Goal: Transaction & Acquisition: Purchase product/service

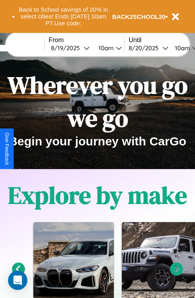
scroll to position [124, 0]
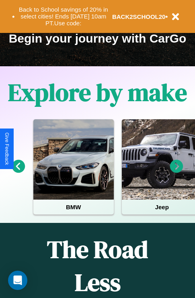
click at [176, 172] on icon at bounding box center [176, 166] width 13 height 13
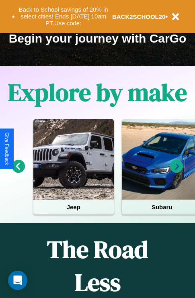
click at [18, 172] on icon at bounding box center [18, 166] width 13 height 13
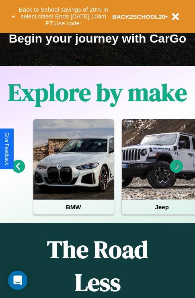
click at [176, 172] on icon at bounding box center [176, 166] width 13 height 13
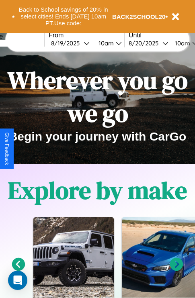
scroll to position [0, 0]
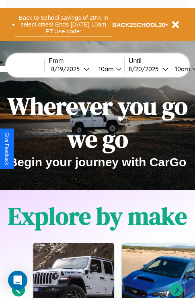
click at [63, 24] on button "Back to School savings of 20% in select cities! Ends [DATE] 10am PT. Use code:" at bounding box center [63, 24] width 97 height 25
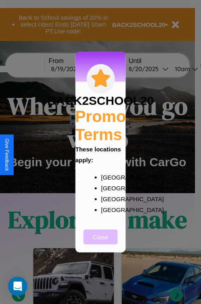
click at [100, 242] on button "Close" at bounding box center [101, 236] width 34 height 15
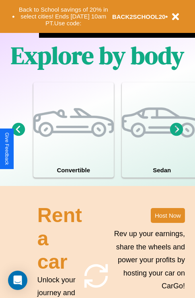
scroll to position [782, 0]
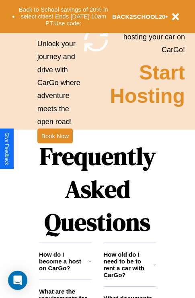
click at [55, 149] on h1 "Frequently Asked Questions" at bounding box center [97, 189] width 117 height 107
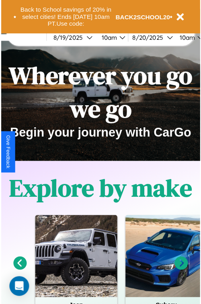
scroll to position [0, 0]
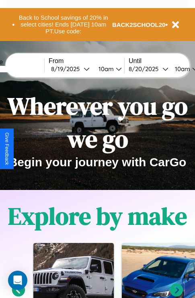
click at [27, 69] on input "text" at bounding box center [14, 69] width 60 height 6
type input "*****"
click at [80, 69] on div "8 / 19 / 2025" at bounding box center [67, 69] width 33 height 8
select select "*"
select select "****"
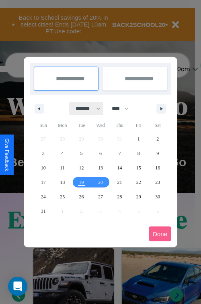
click at [84, 108] on select "******* ******** ***** ***** *** **** **** ****** ********* ******* ******** **…" at bounding box center [86, 108] width 34 height 13
select select "**"
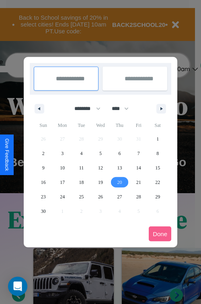
click at [119, 182] on span "20" at bounding box center [119, 182] width 5 height 14
type input "**********"
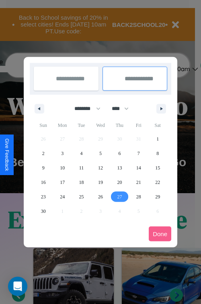
click at [119, 196] on span "27" at bounding box center [119, 197] width 5 height 14
type input "**********"
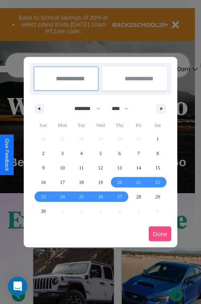
click at [160, 234] on button "Done" at bounding box center [160, 234] width 22 height 15
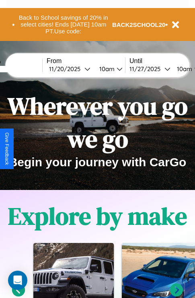
click at [116, 69] on div "10am" at bounding box center [105, 69] width 21 height 8
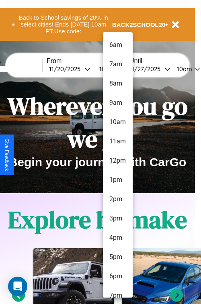
click at [117, 84] on li "8am" at bounding box center [118, 83] width 30 height 19
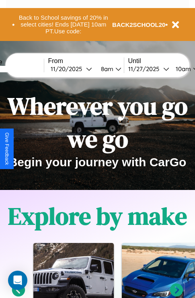
click at [191, 69] on div "10am" at bounding box center [181, 69] width 21 height 8
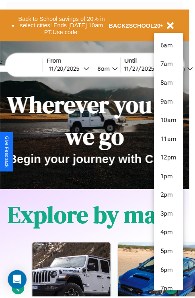
scroll to position [85, 0]
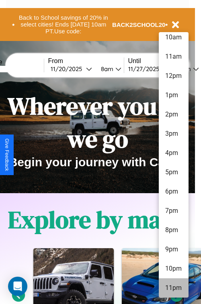
click at [173, 288] on li "11pm" at bounding box center [174, 287] width 30 height 19
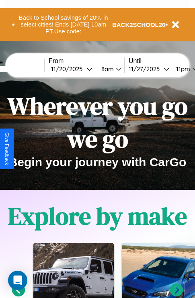
scroll to position [0, 30]
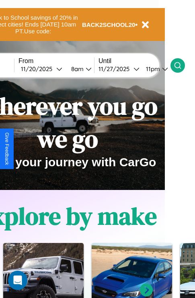
click at [182, 65] on icon at bounding box center [177, 65] width 8 height 8
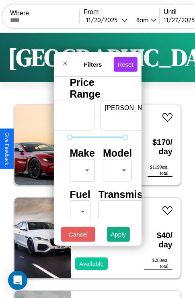
scroll to position [0, 50]
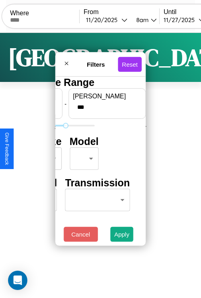
type input "***"
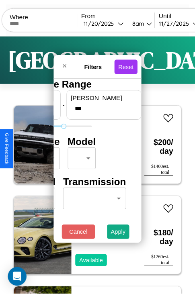
scroll to position [0, 0]
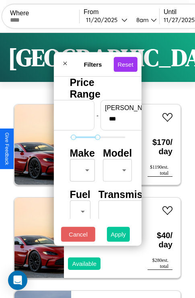
type input "**"
click at [118, 236] on button "Apply" at bounding box center [118, 234] width 23 height 15
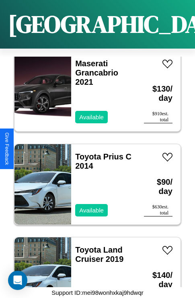
scroll to position [9161, 0]
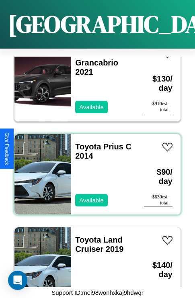
click at [94, 169] on div "Toyota Prius C 2014 Available" at bounding box center [103, 174] width 65 height 80
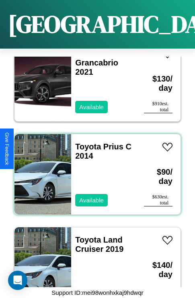
click at [94, 169] on div "Toyota Prius C 2014 Available" at bounding box center [103, 174] width 65 height 80
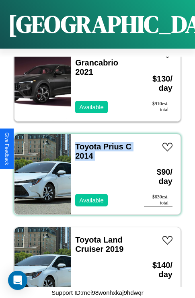
click at [94, 169] on div "Toyota Prius C 2014 Available" at bounding box center [103, 174] width 65 height 80
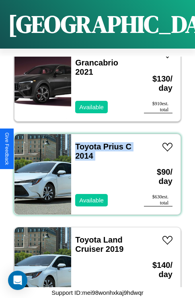
click at [94, 169] on div "Toyota Prius C 2014 Available" at bounding box center [103, 174] width 65 height 80
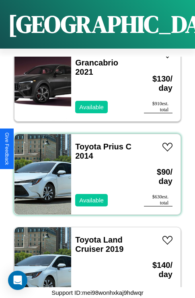
click at [94, 169] on div "Toyota Prius C 2014 Available" at bounding box center [103, 174] width 65 height 80
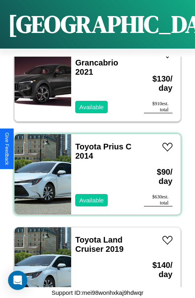
click at [94, 169] on div "Toyota Prius C 2014 Available" at bounding box center [103, 174] width 65 height 80
click at [86, 142] on link "Toyota Prius C 2014" at bounding box center [103, 151] width 56 height 18
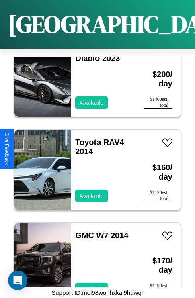
scroll to position [8882, 0]
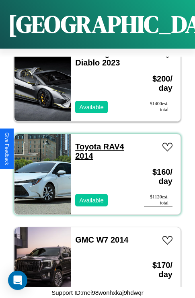
click at [86, 142] on link "Toyota RAV4 2014" at bounding box center [99, 151] width 49 height 18
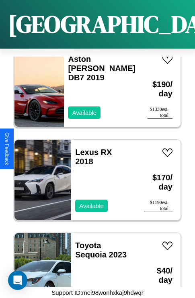
scroll to position [7950, 0]
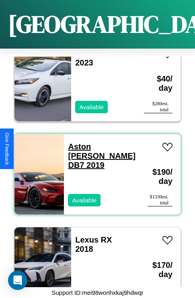
click at [97, 142] on link "Aston Martin DB7 2019" at bounding box center [101, 155] width 67 height 27
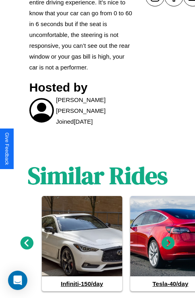
scroll to position [409, 0]
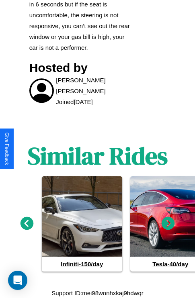
click at [168, 223] on icon at bounding box center [167, 223] width 13 height 13
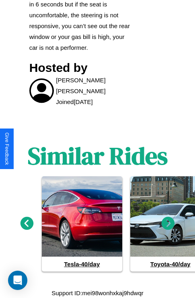
click at [168, 223] on icon at bounding box center [167, 223] width 13 height 13
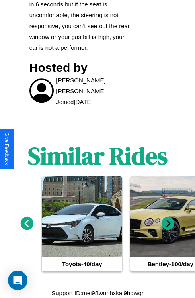
click at [168, 223] on icon at bounding box center [167, 223] width 13 height 13
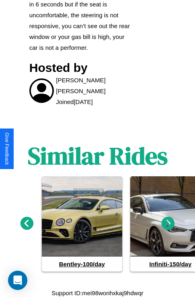
click at [27, 223] on icon at bounding box center [26, 223] width 13 height 13
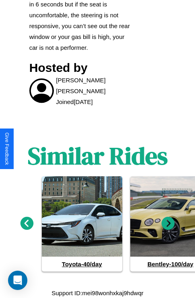
click at [168, 223] on icon at bounding box center [167, 223] width 13 height 13
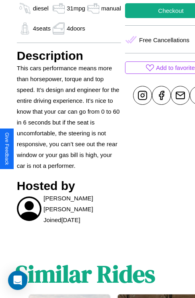
scroll to position [135, 29]
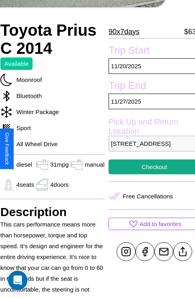
click at [149, 149] on p "2365 Union Street Delhi Delhi 85945 India" at bounding box center [154, 144] width 92 height 16
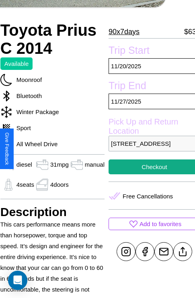
click at [149, 149] on p "2365 Union Street Delhi Delhi 85945 India" at bounding box center [154, 144] width 92 height 16
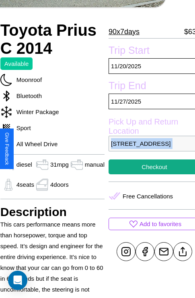
click at [149, 149] on p "2365 Union Street Delhi Delhi 85945 India" at bounding box center [154, 144] width 92 height 16
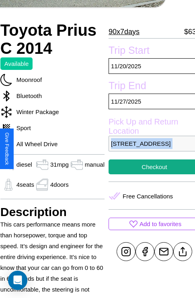
click at [149, 149] on p "2365 Union Street Delhi Delhi 85945 India" at bounding box center [154, 144] width 92 height 16
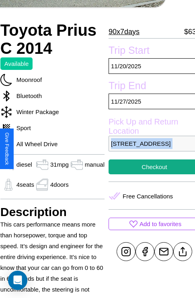
click at [149, 149] on p "2365 Union Street Delhi Delhi 85945 India" at bounding box center [154, 144] width 92 height 16
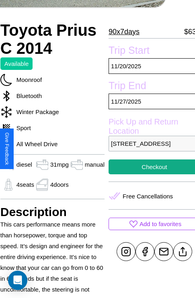
scroll to position [164, 29]
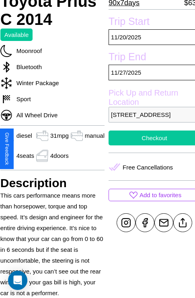
click at [149, 145] on button "Checkout" at bounding box center [154, 138] width 92 height 15
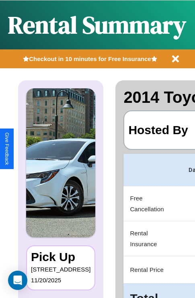
scroll to position [0, 153]
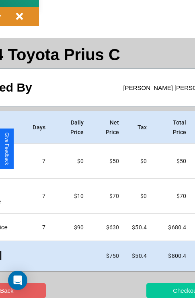
click at [155, 290] on button "Checkout" at bounding box center [185, 290] width 78 height 15
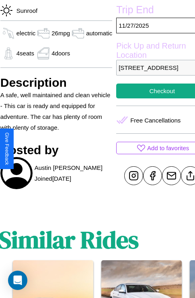
scroll to position [135, 39]
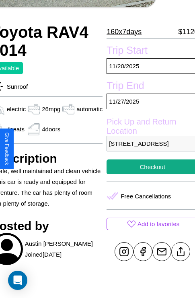
click at [149, 149] on p "9585 Park Avenue Delhi Delhi 64875 India" at bounding box center [152, 144] width 92 height 16
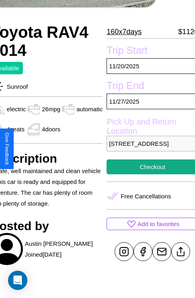
click at [149, 149] on p "9585 Park Avenue Delhi Delhi 64875 India" at bounding box center [152, 144] width 92 height 16
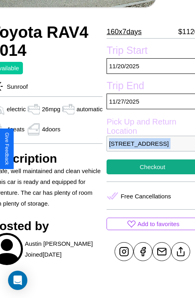
click at [149, 149] on p "9585 Park Avenue Delhi Delhi 64875 India" at bounding box center [152, 144] width 92 height 16
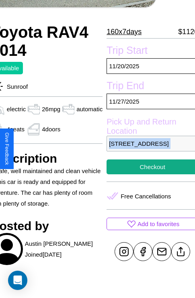
click at [149, 149] on p "9585 Park Avenue Delhi Delhi 64875 India" at bounding box center [152, 144] width 92 height 16
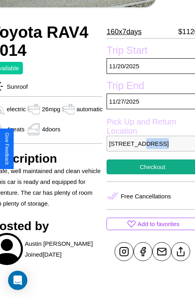
click at [149, 149] on p "9585 Park Avenue Delhi Delhi 64875 India" at bounding box center [152, 144] width 92 height 16
